Goal: Navigation & Orientation: Find specific page/section

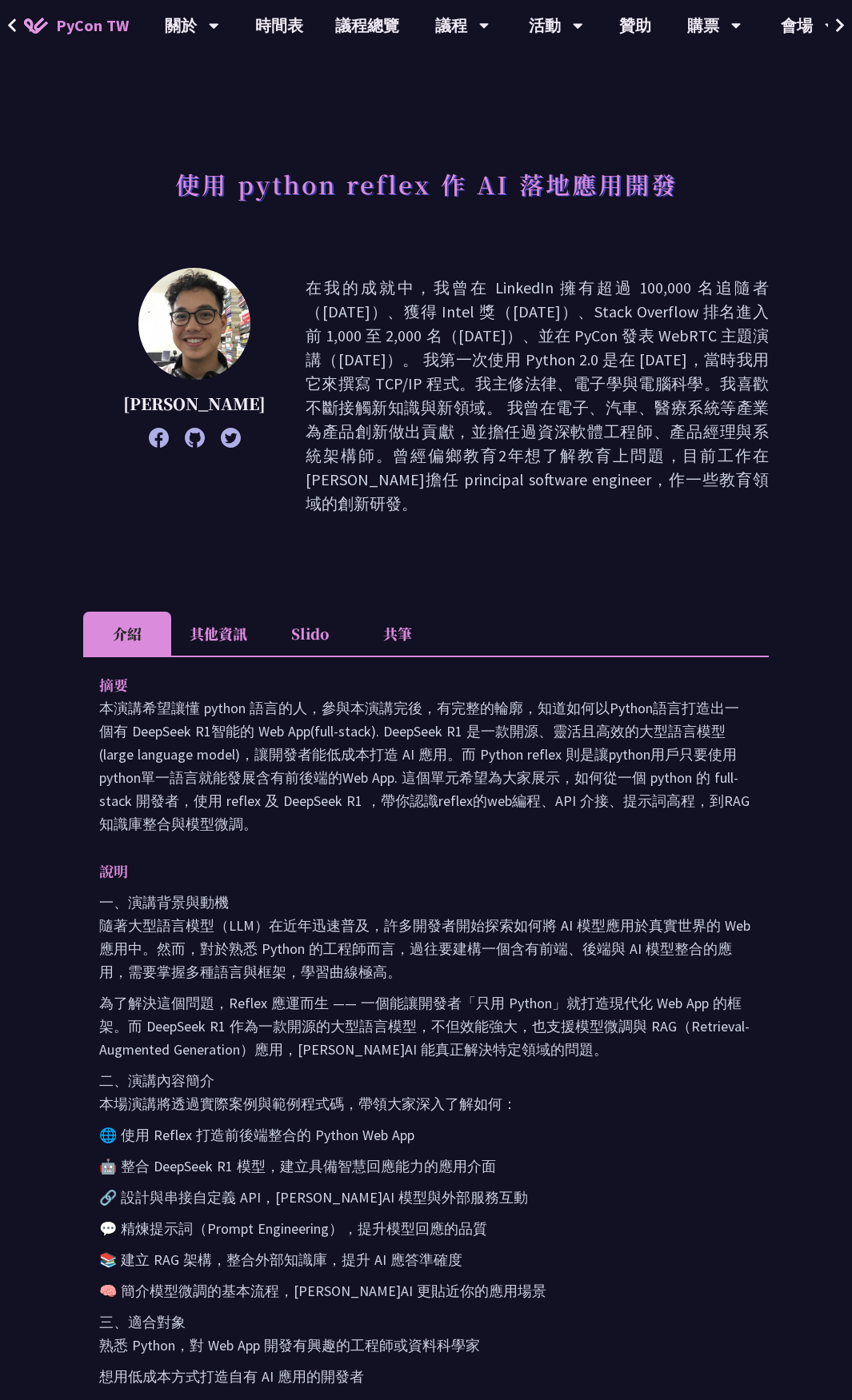
click at [414, 616] on li "共筆" at bounding box center [397, 634] width 88 height 44
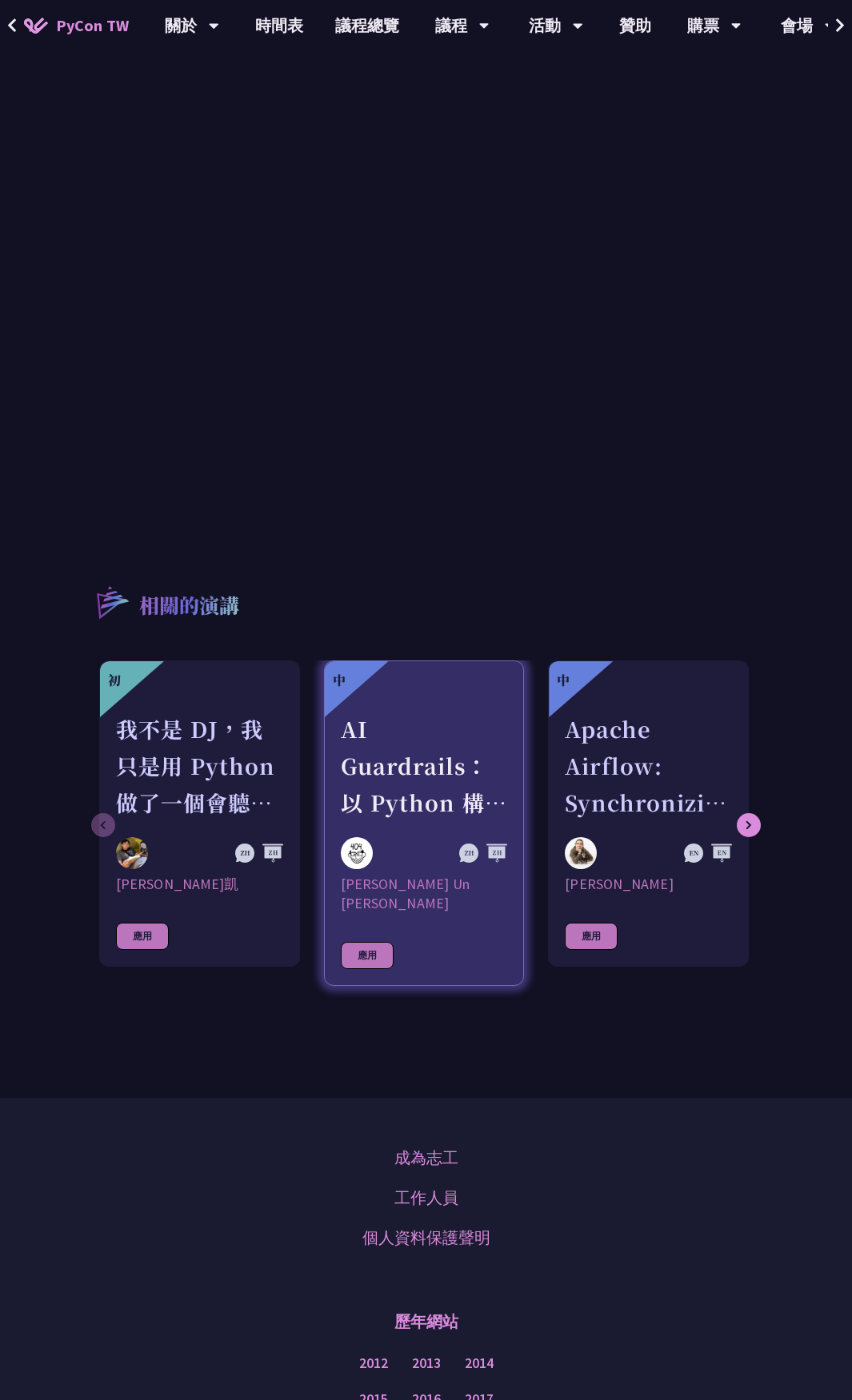
scroll to position [533, 0]
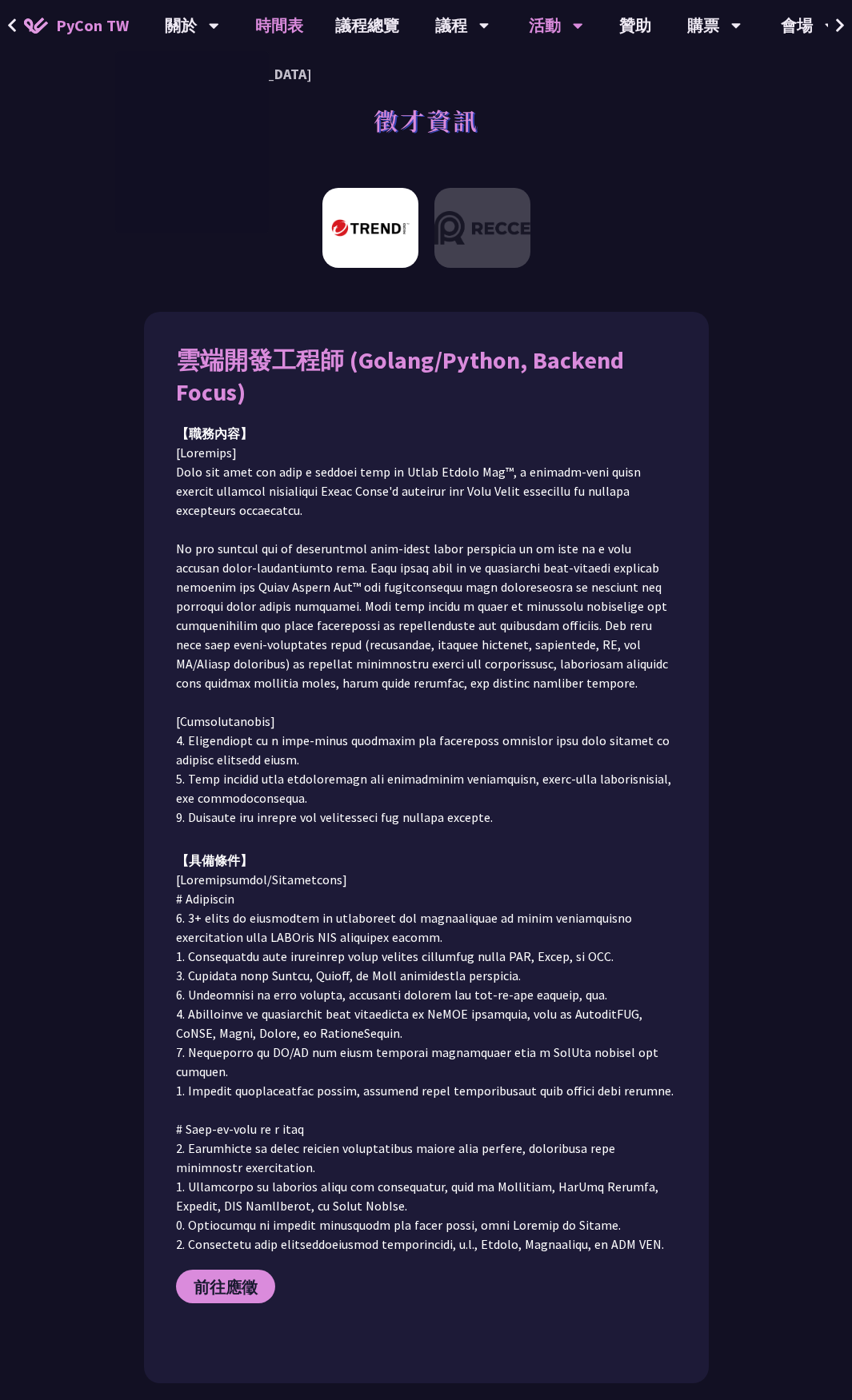
click at [264, 14] on link "時間表" at bounding box center [278, 25] width 80 height 51
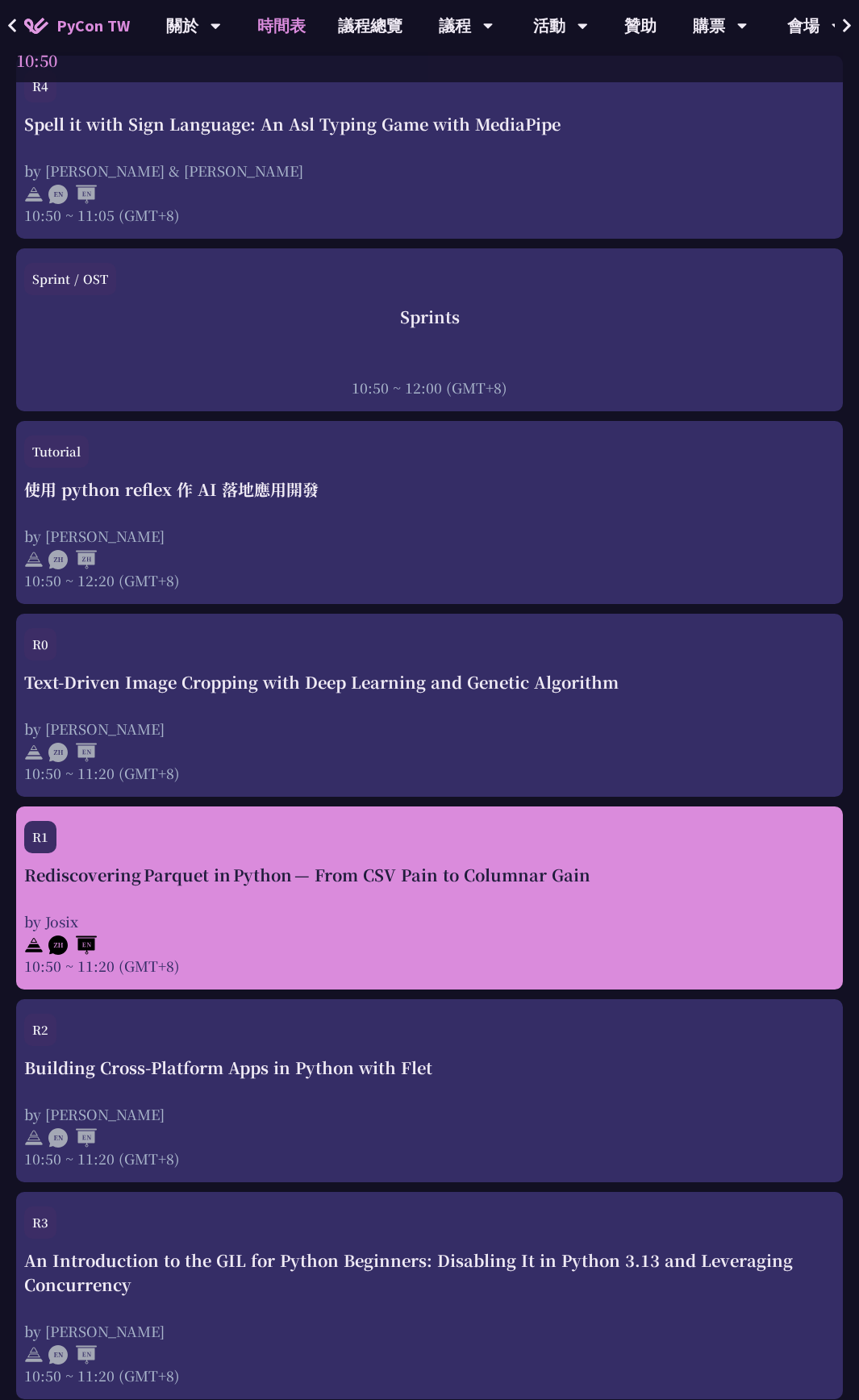
scroll to position [807, 0]
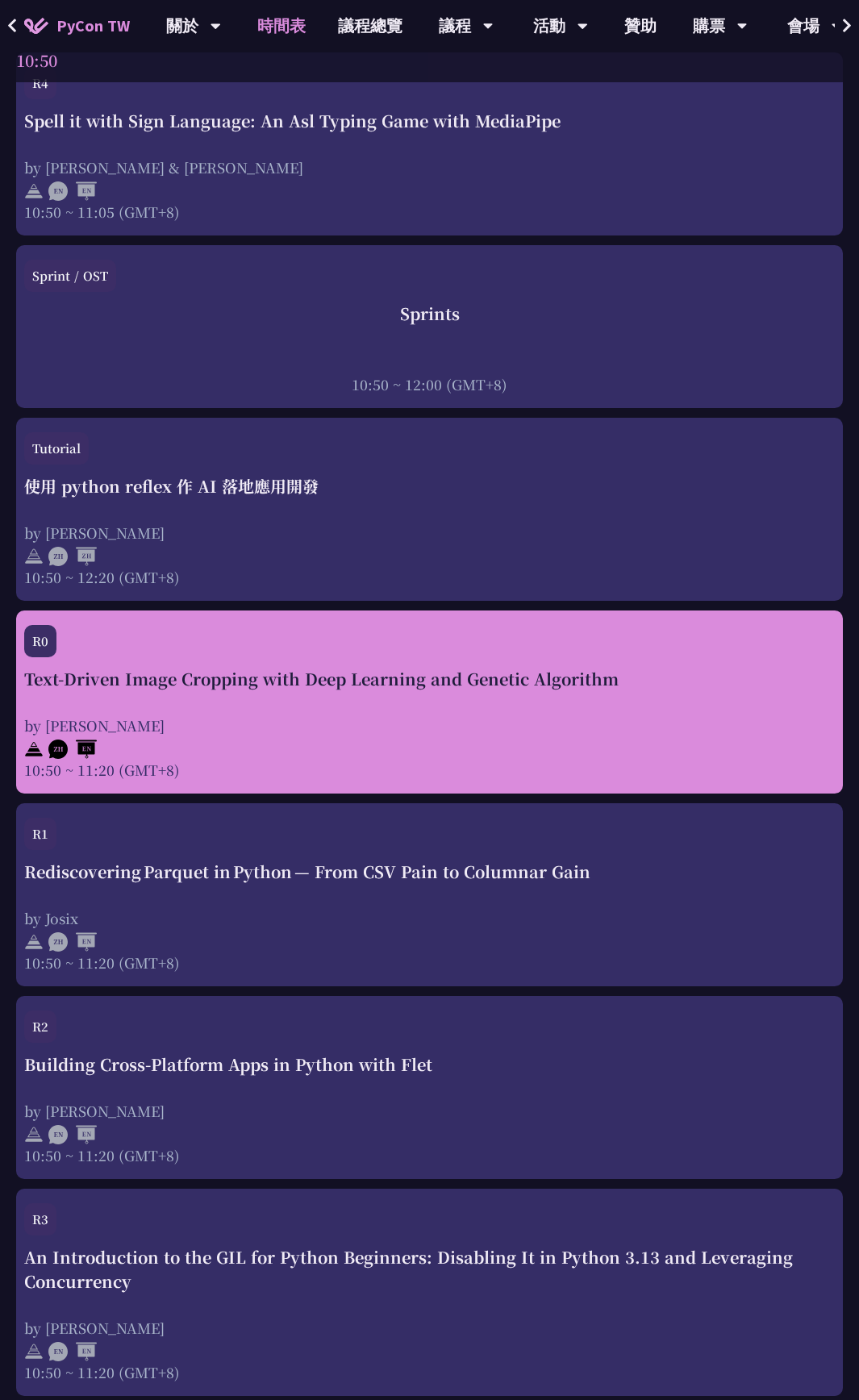
click at [448, 661] on div "R0" at bounding box center [430, 645] width 811 height 42
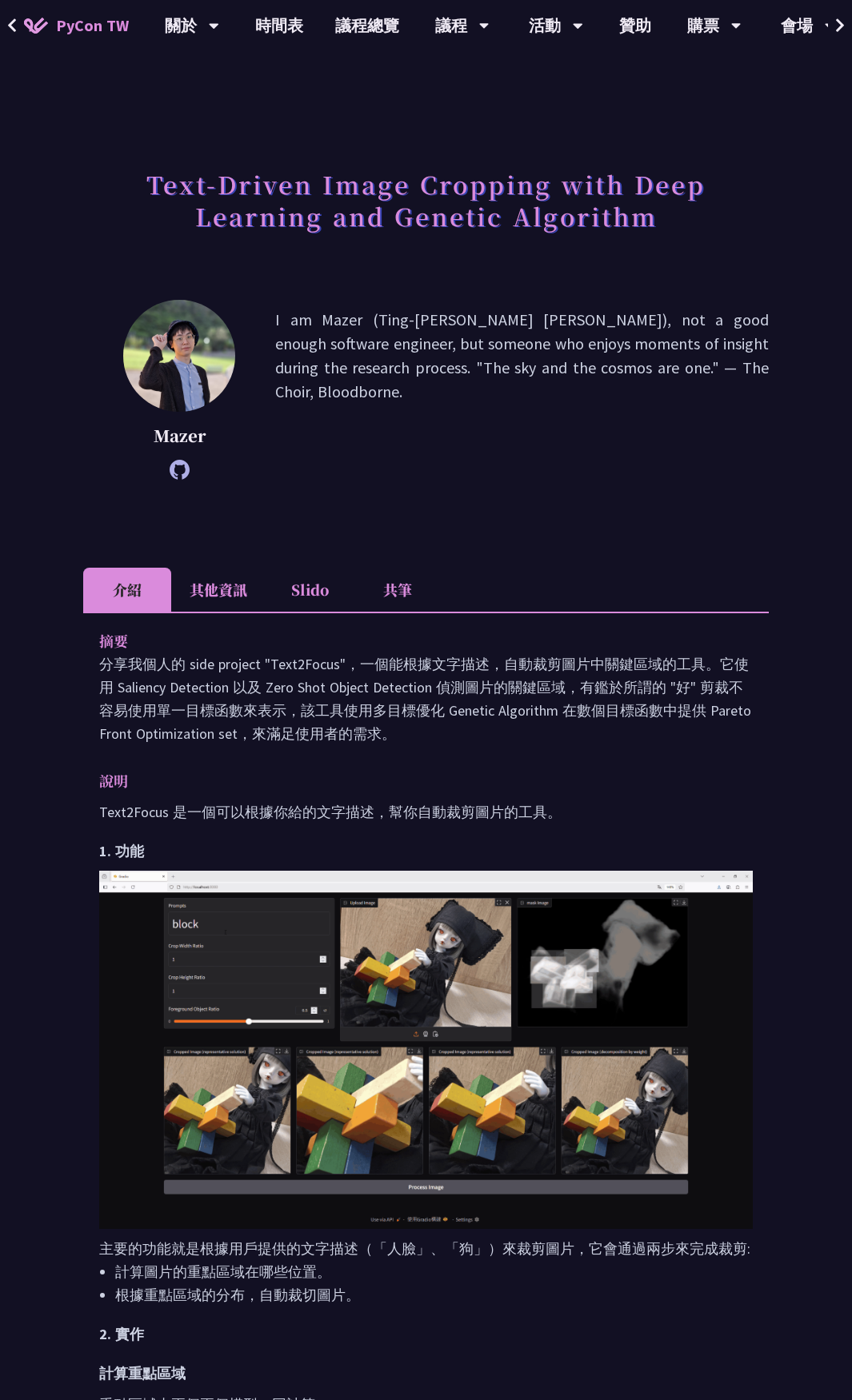
click at [390, 587] on li "共筆" at bounding box center [397, 590] width 88 height 44
